Goal: Transaction & Acquisition: Purchase product/service

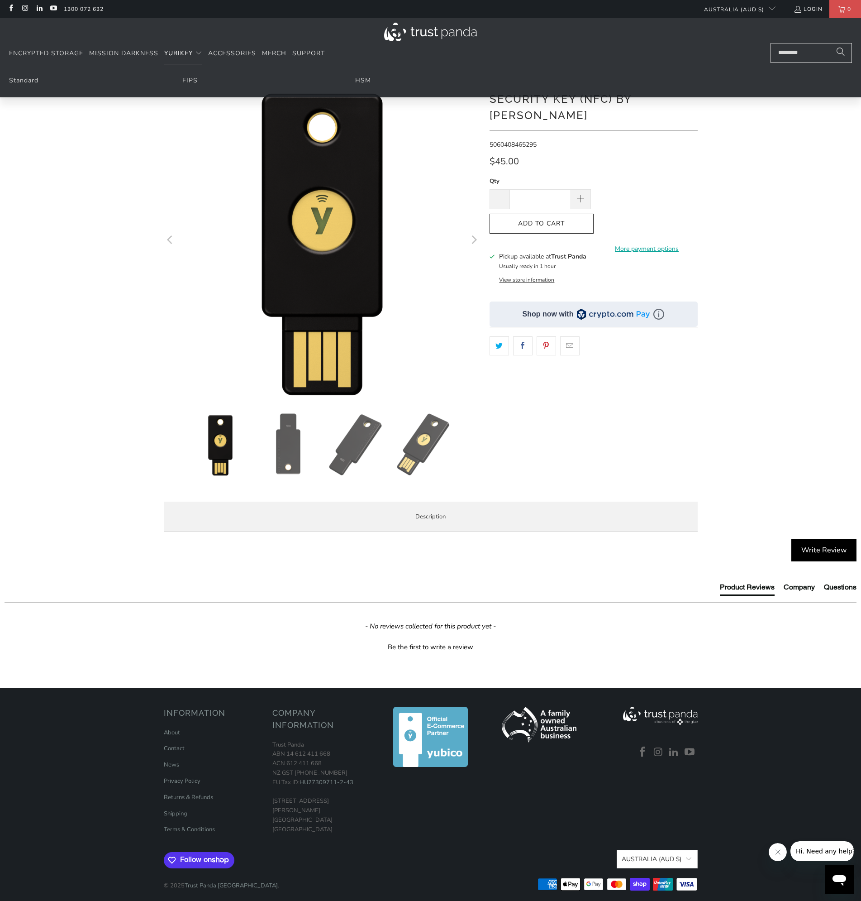
click at [178, 50] on span "YubiKey" at bounding box center [178, 53] width 29 height 9
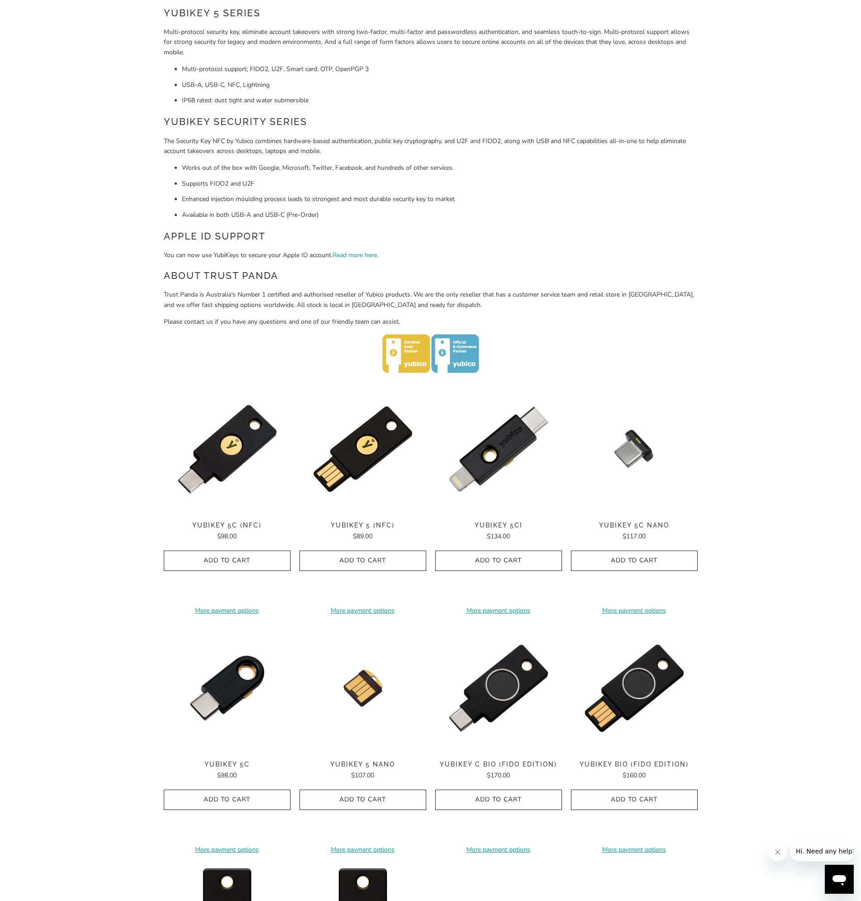
scroll to position [136, 0]
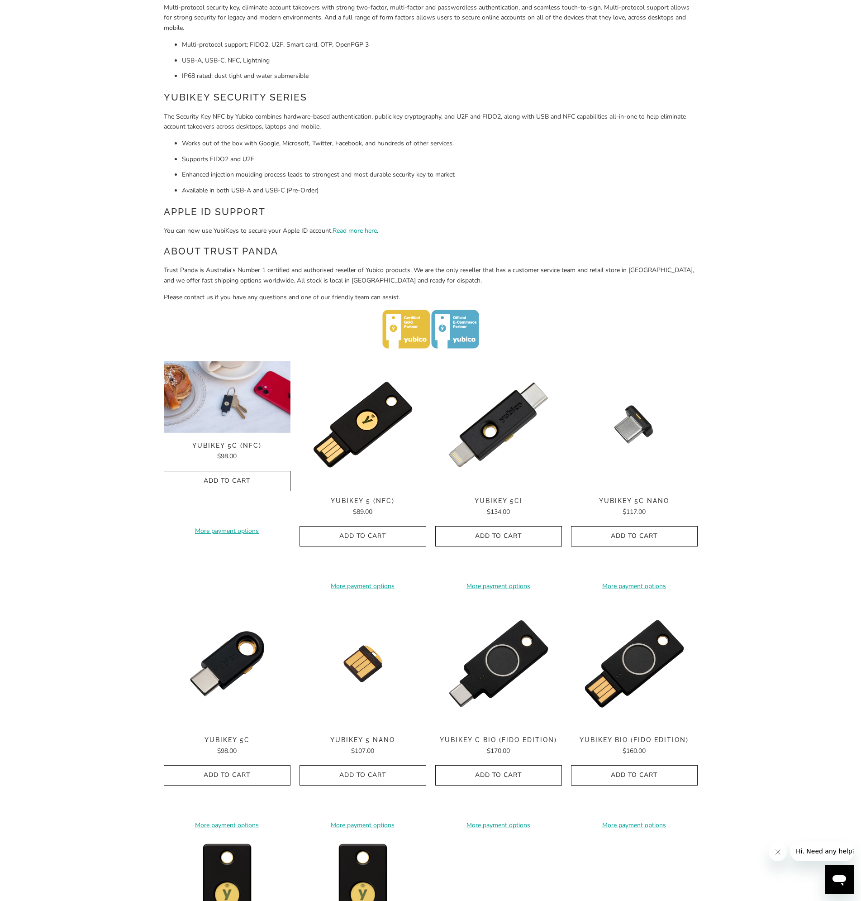
click at [236, 449] on div "**********" at bounding box center [227, 475] width 127 height 228
click at [226, 428] on img at bounding box center [227, 397] width 127 height 72
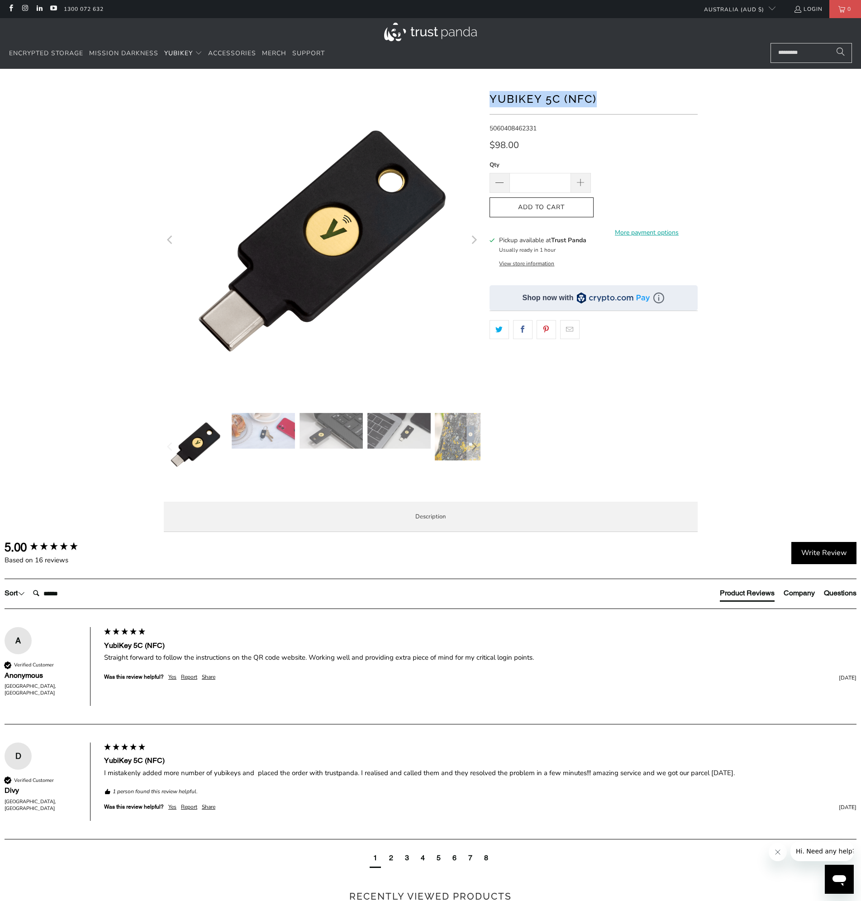
drag, startPoint x: 492, startPoint y: 97, endPoint x: 614, endPoint y: 103, distance: 121.9
click at [603, 100] on h1 "YubiKey 5C (NFC)" at bounding box center [594, 98] width 208 height 18
copy h1 "YubiKey 5C (NFC)"
click at [667, 136] on div "**********" at bounding box center [594, 288] width 208 height 412
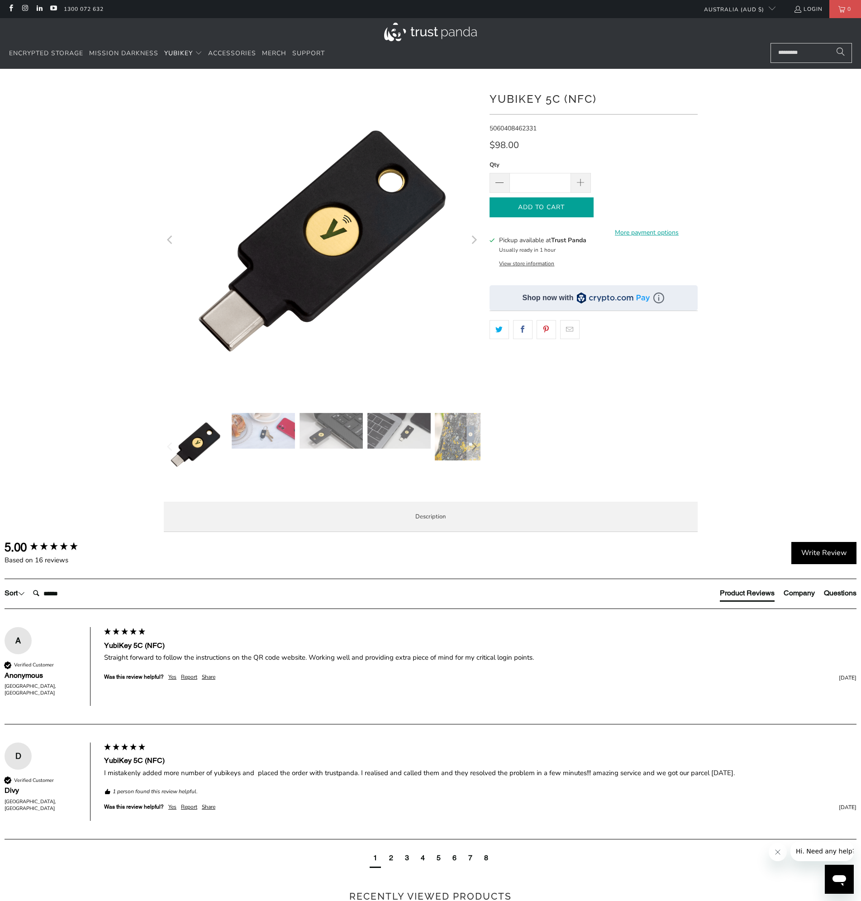
click at [549, 206] on icon "button" at bounding box center [542, 207] width 14 height 14
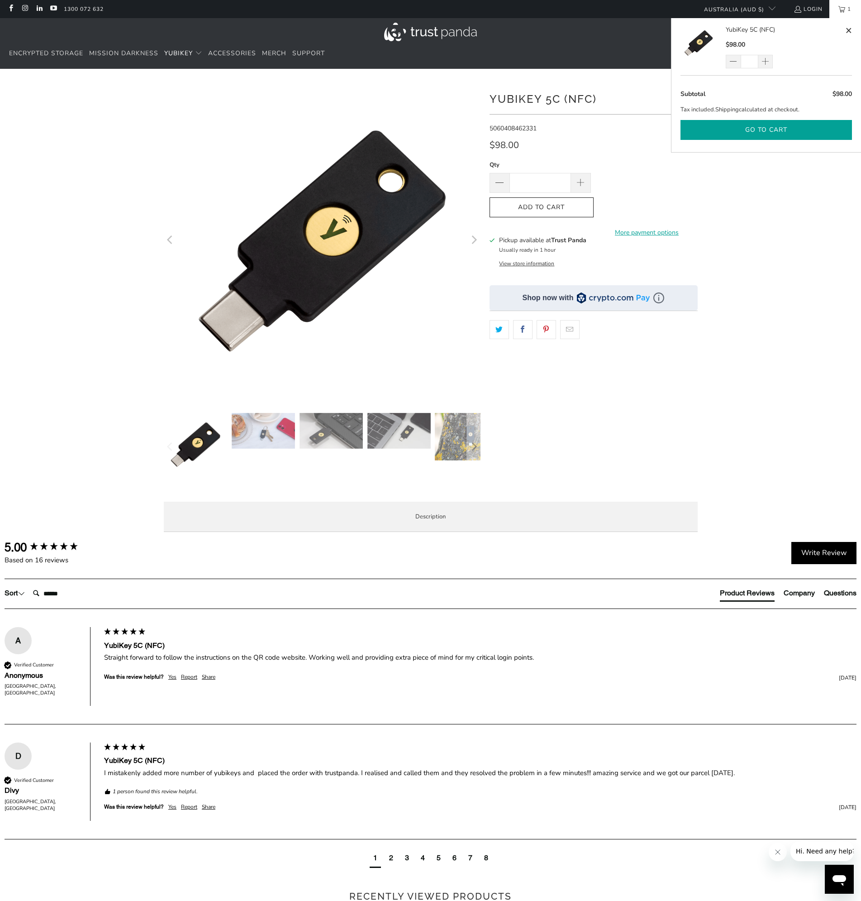
click at [767, 127] on button "Go to cart" at bounding box center [767, 130] width 172 height 20
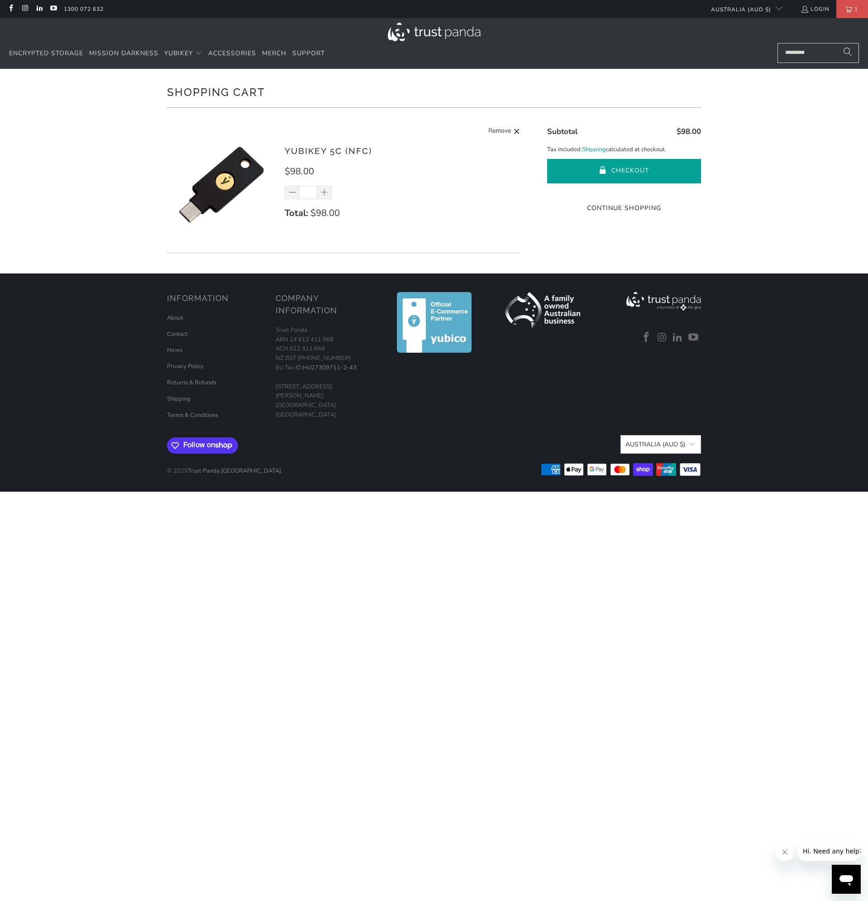
click at [655, 166] on button "Checkout" at bounding box center [624, 171] width 154 height 24
